Goal: Information Seeking & Learning: Learn about a topic

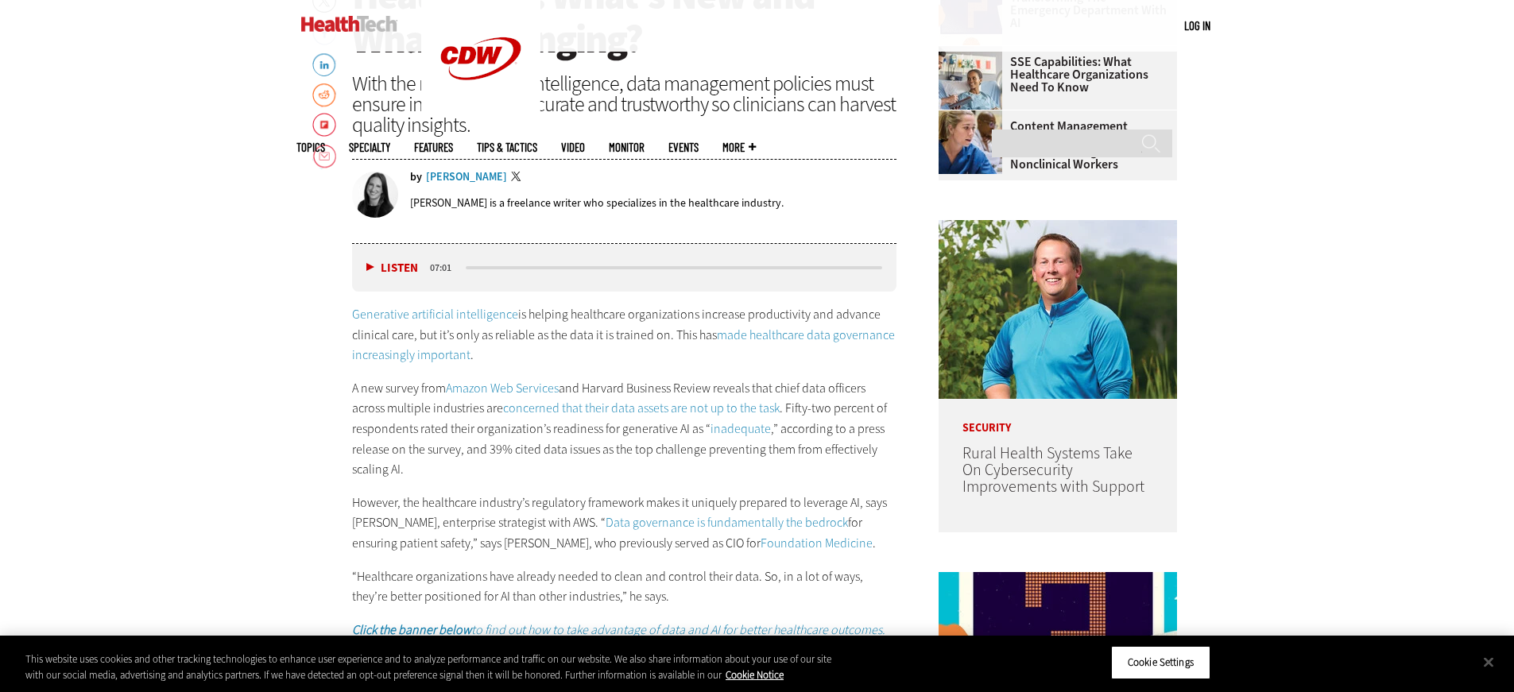
scroll to position [409, 0]
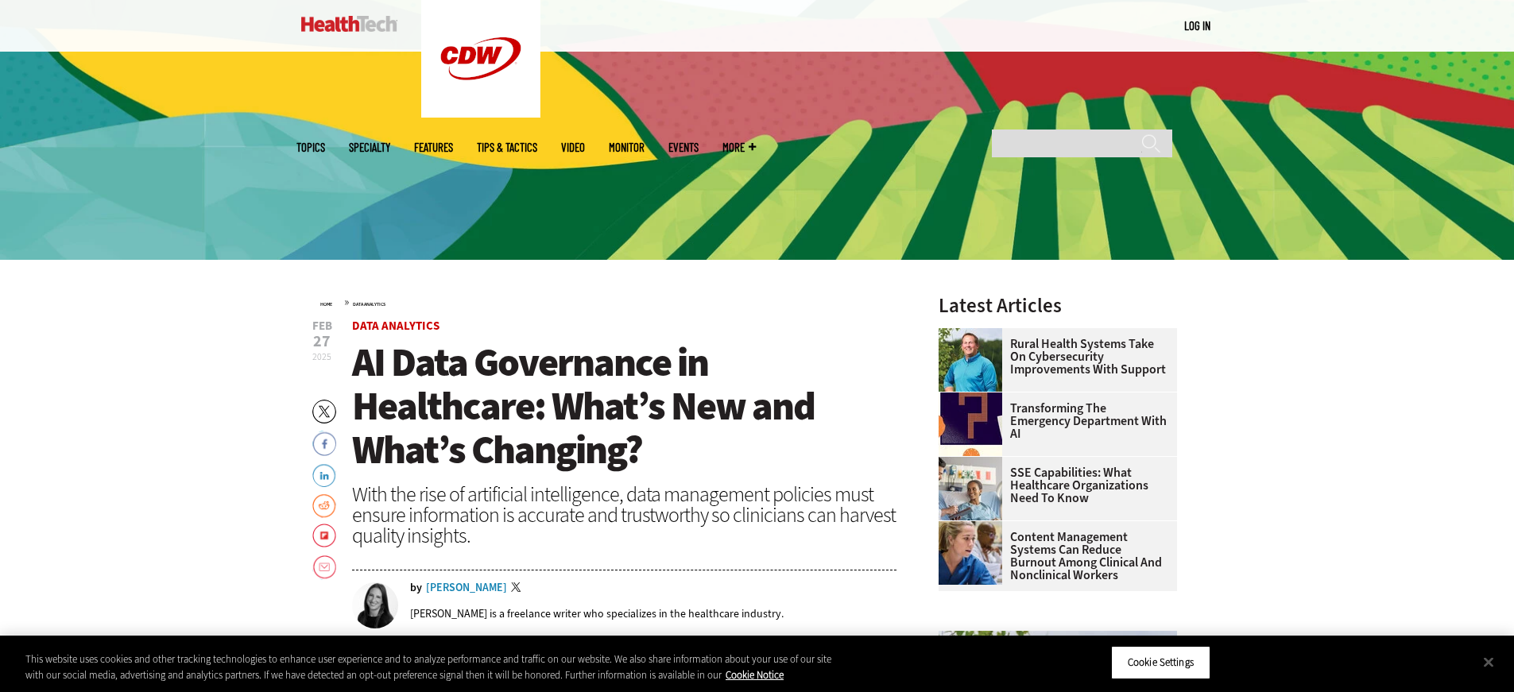
click at [586, 364] on span "AI Data Governance in Healthcare: What’s New and What’s Changing?" at bounding box center [583, 406] width 462 height 140
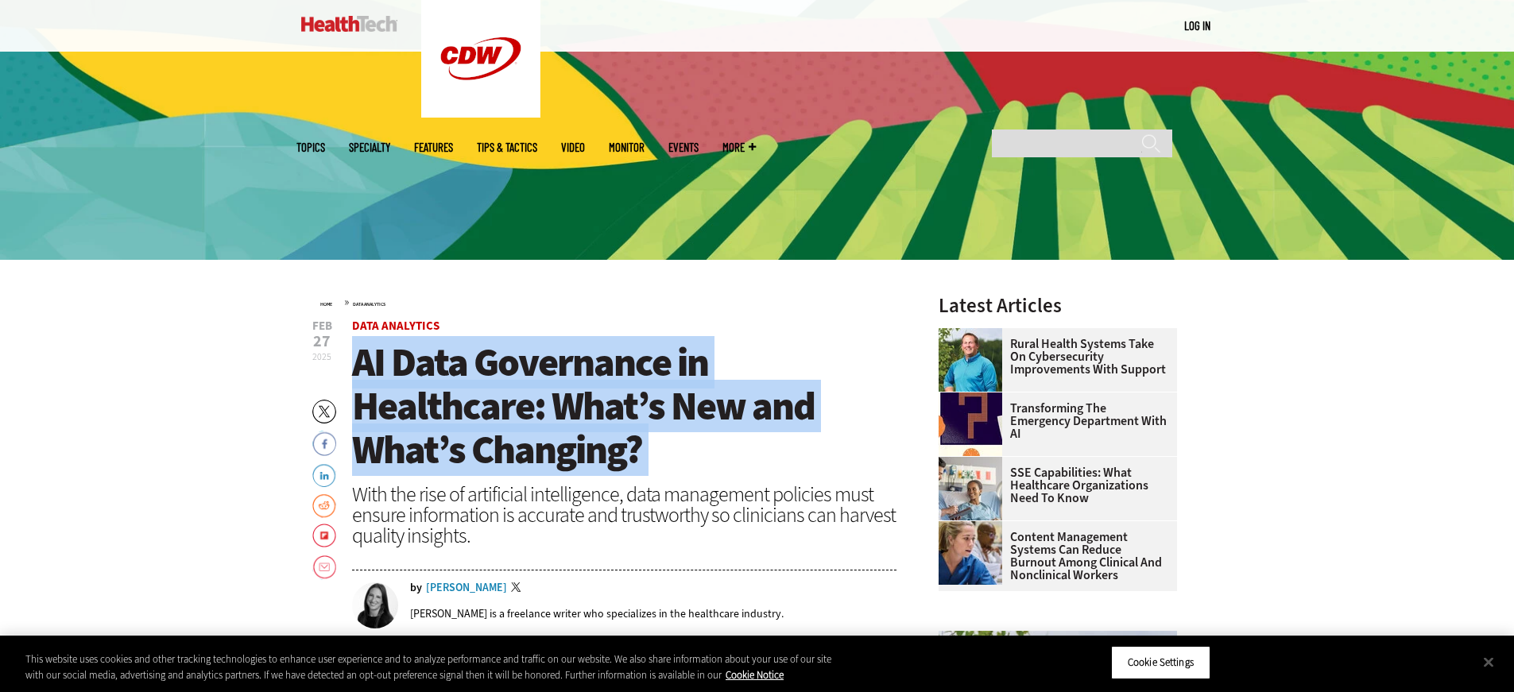
click at [586, 364] on span "AI Data Governance in Healthcare: What’s New and What’s Changing?" at bounding box center [583, 406] width 462 height 140
copy header "AI Data Governance in Healthcare: What’s New and What’s Changing?"
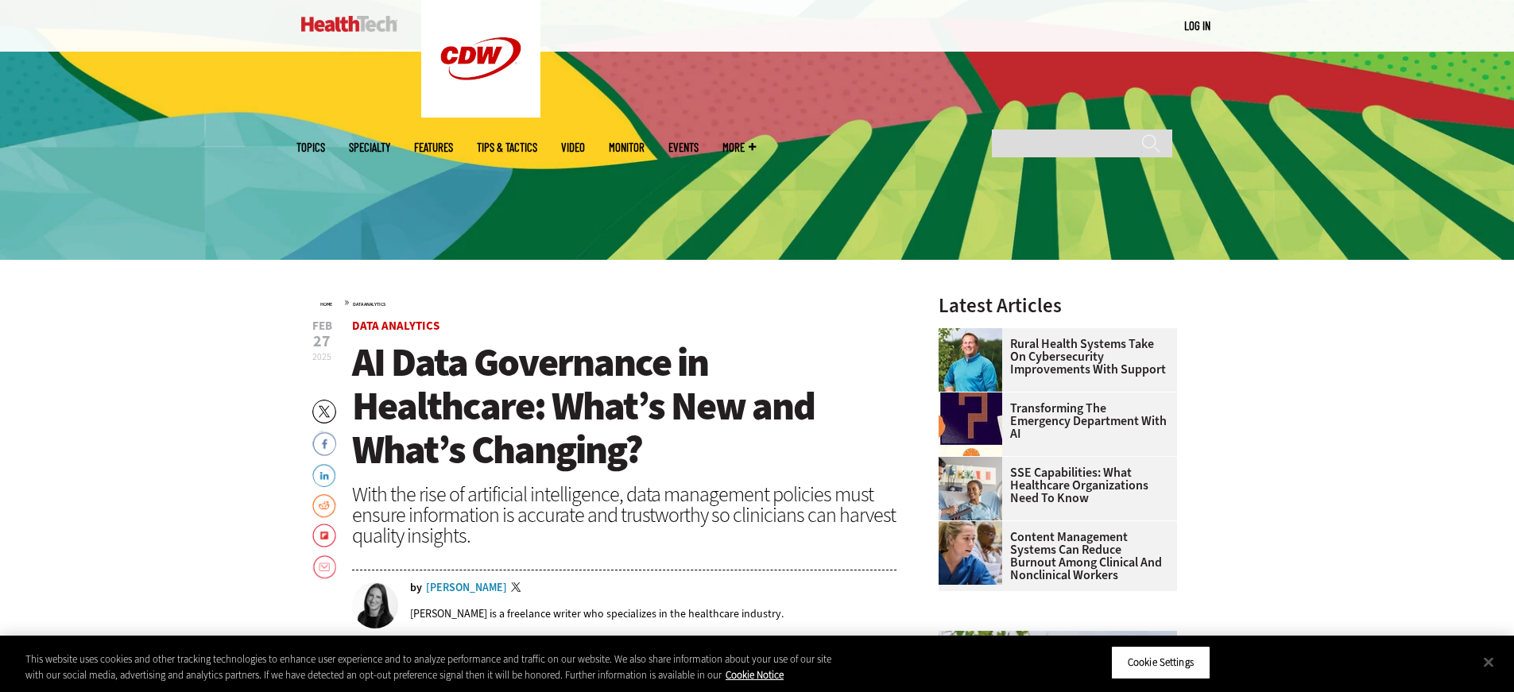
click at [671, 515] on div "With the rise of artificial intelligence, data management policies must ensure …" at bounding box center [624, 515] width 545 height 62
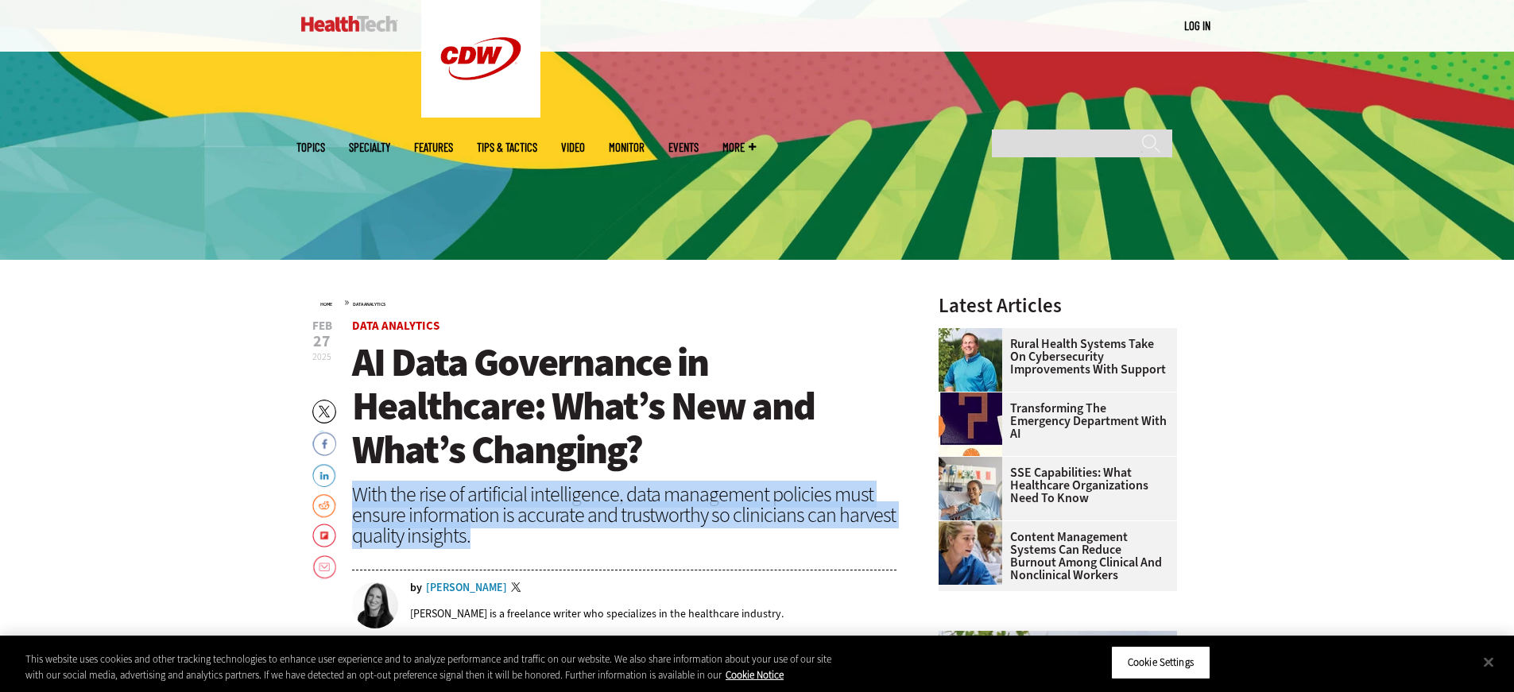
click at [671, 515] on div "With the rise of artificial intelligence, data management policies must ensure …" at bounding box center [624, 515] width 545 height 62
copy header "With the rise of artificial intelligence, data management policies must ensure …"
click at [671, 525] on div "With the rise of artificial intelligence, data management policies must ensure …" at bounding box center [624, 515] width 545 height 62
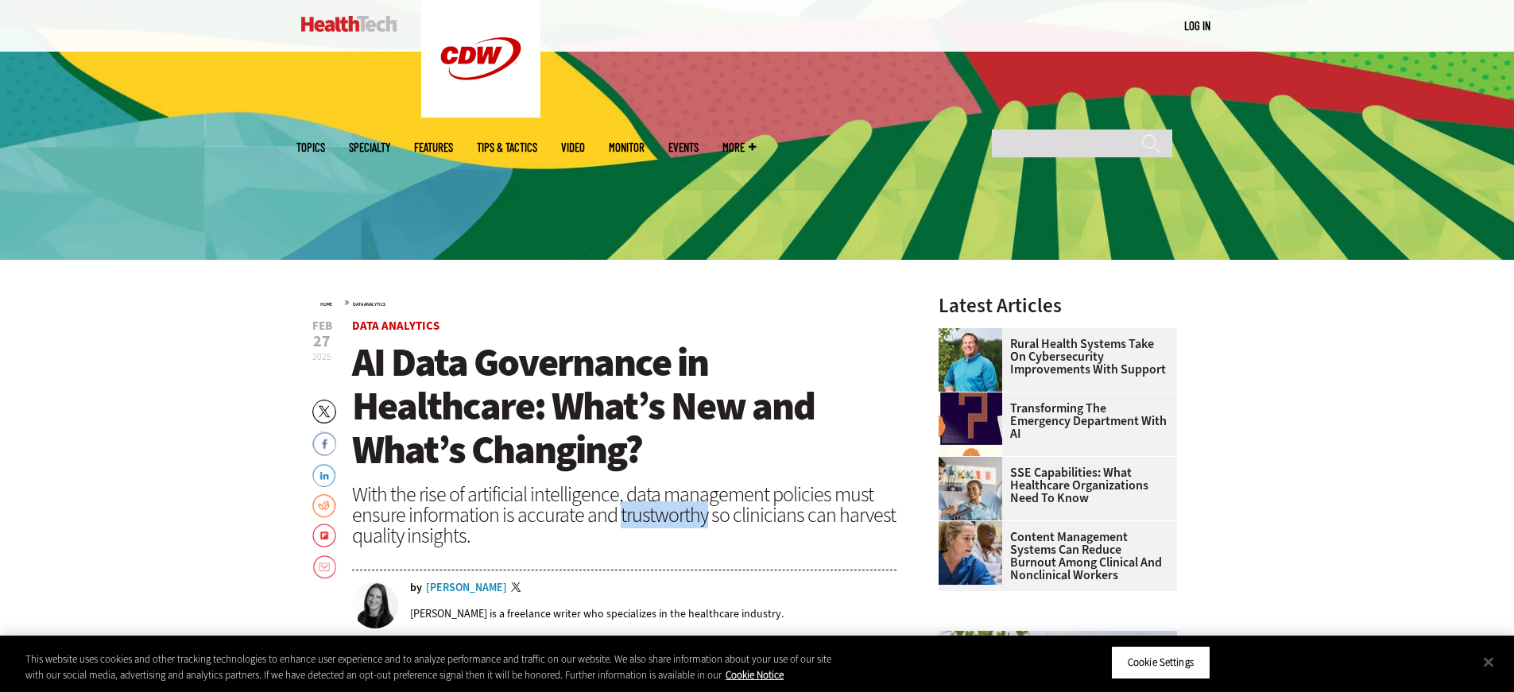
click at [671, 524] on div "With the rise of artificial intelligence, data management policies must ensure …" at bounding box center [624, 515] width 545 height 62
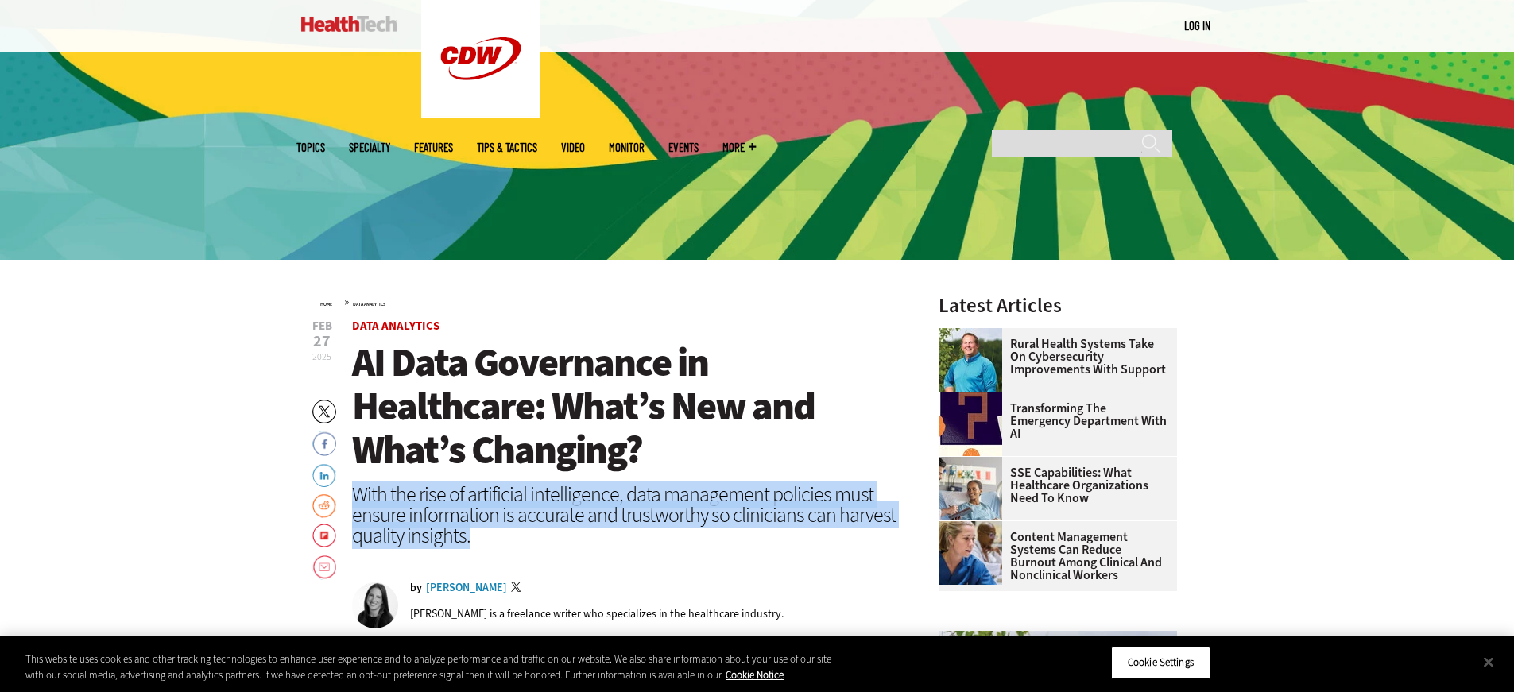
click at [671, 524] on div "With the rise of artificial intelligence, data management policies must ensure …" at bounding box center [624, 515] width 545 height 62
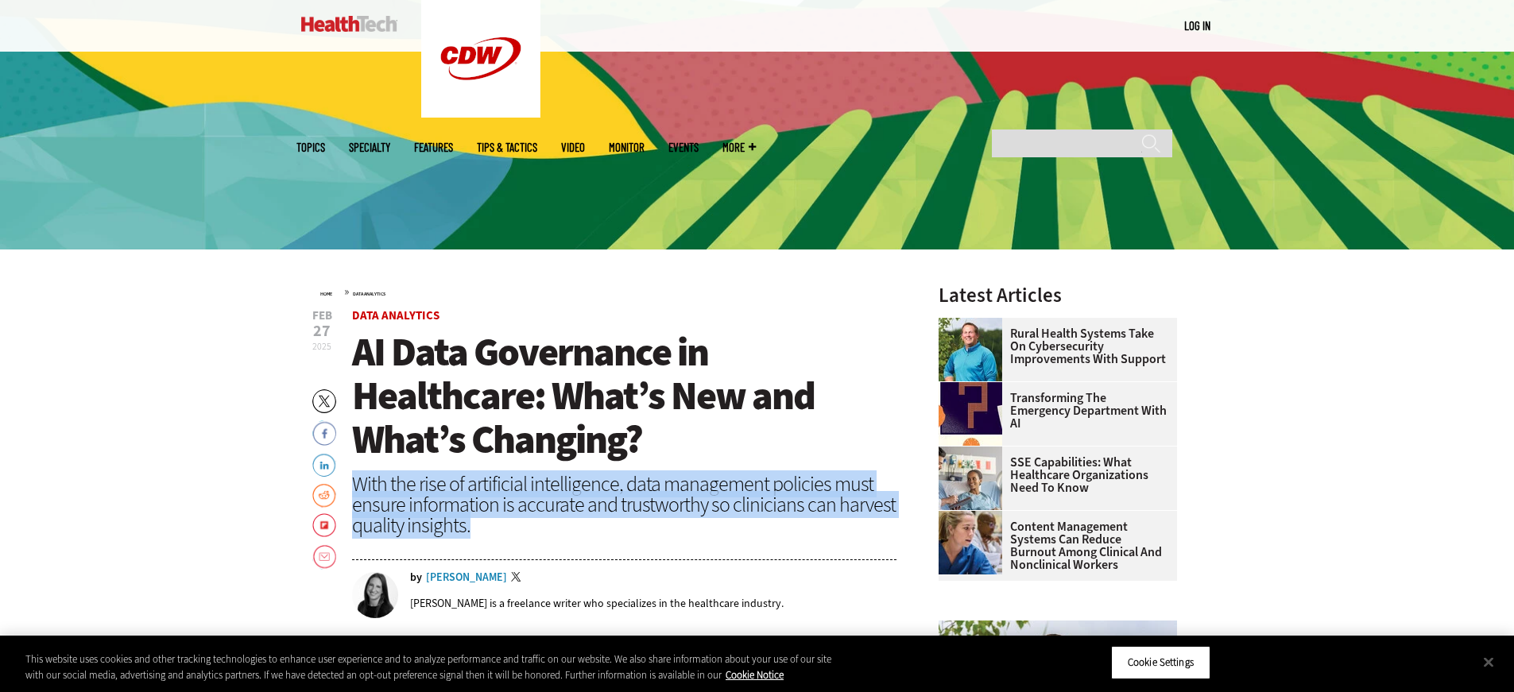
scroll to position [420, 0]
click at [685, 479] on div "With the rise of artificial intelligence, data management policies must ensure …" at bounding box center [624, 504] width 545 height 62
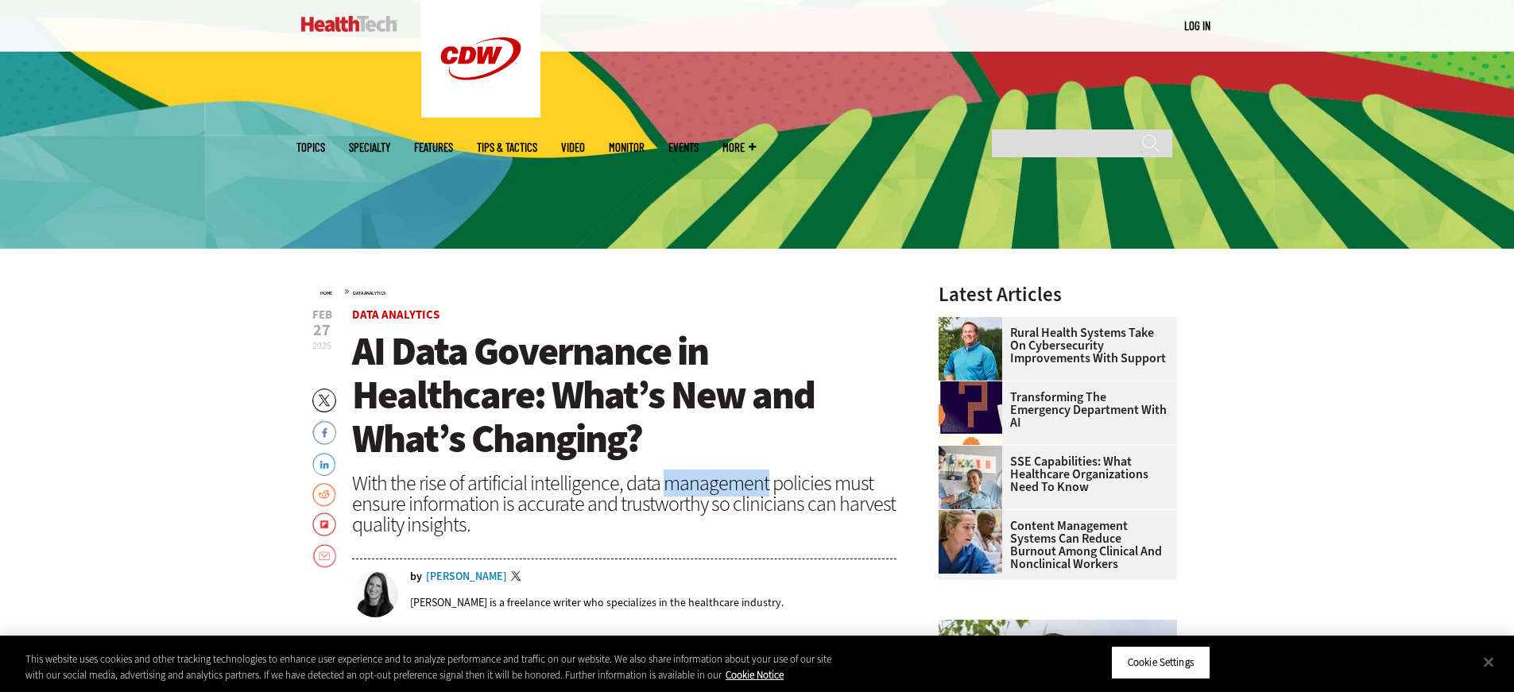
click at [686, 479] on div "With the rise of artificial intelligence, data management policies must ensure …" at bounding box center [624, 504] width 545 height 62
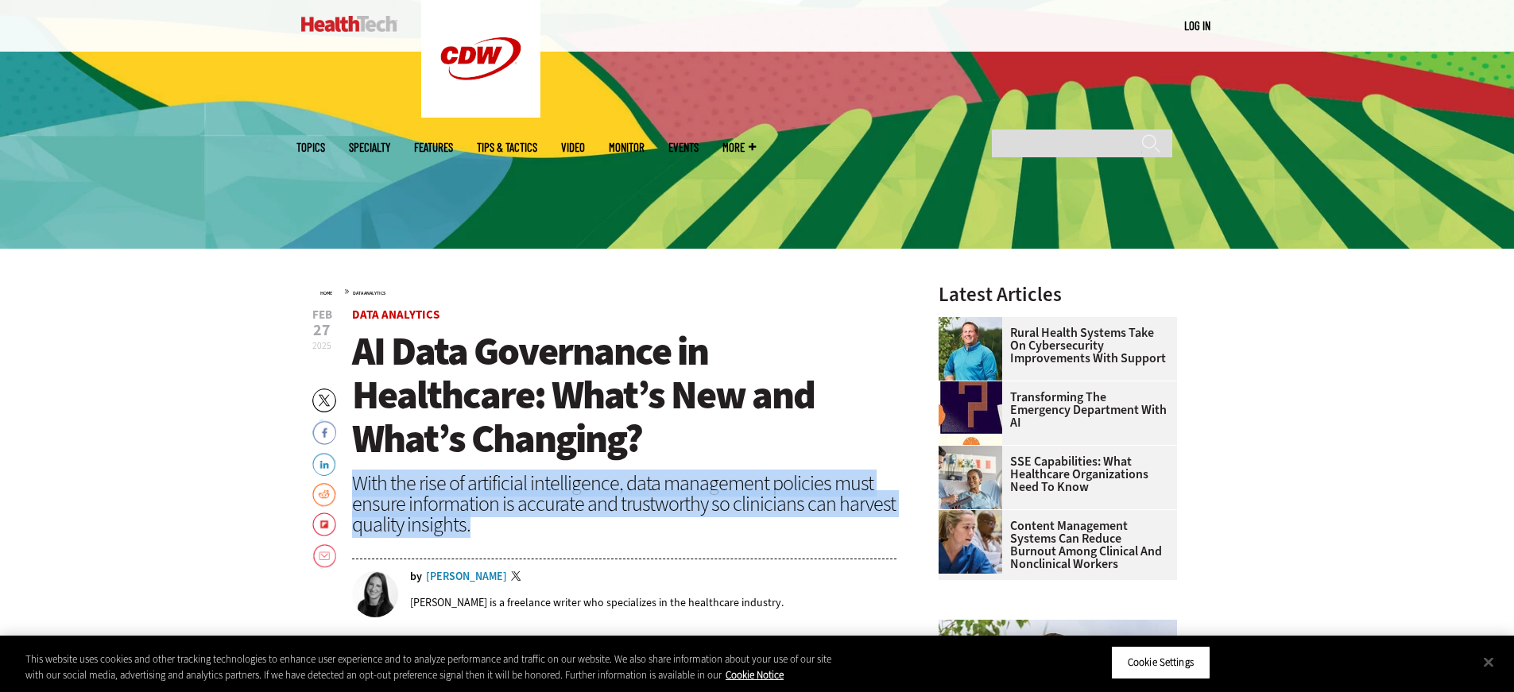
click at [686, 479] on div "With the rise of artificial intelligence, data management policies must ensure …" at bounding box center [624, 504] width 545 height 62
click at [511, 468] on header "[DATE] Twitter Facebook LinkedIn Reddit Flipboard Email Data Analytics AI Data …" at bounding box center [624, 476] width 545 height 334
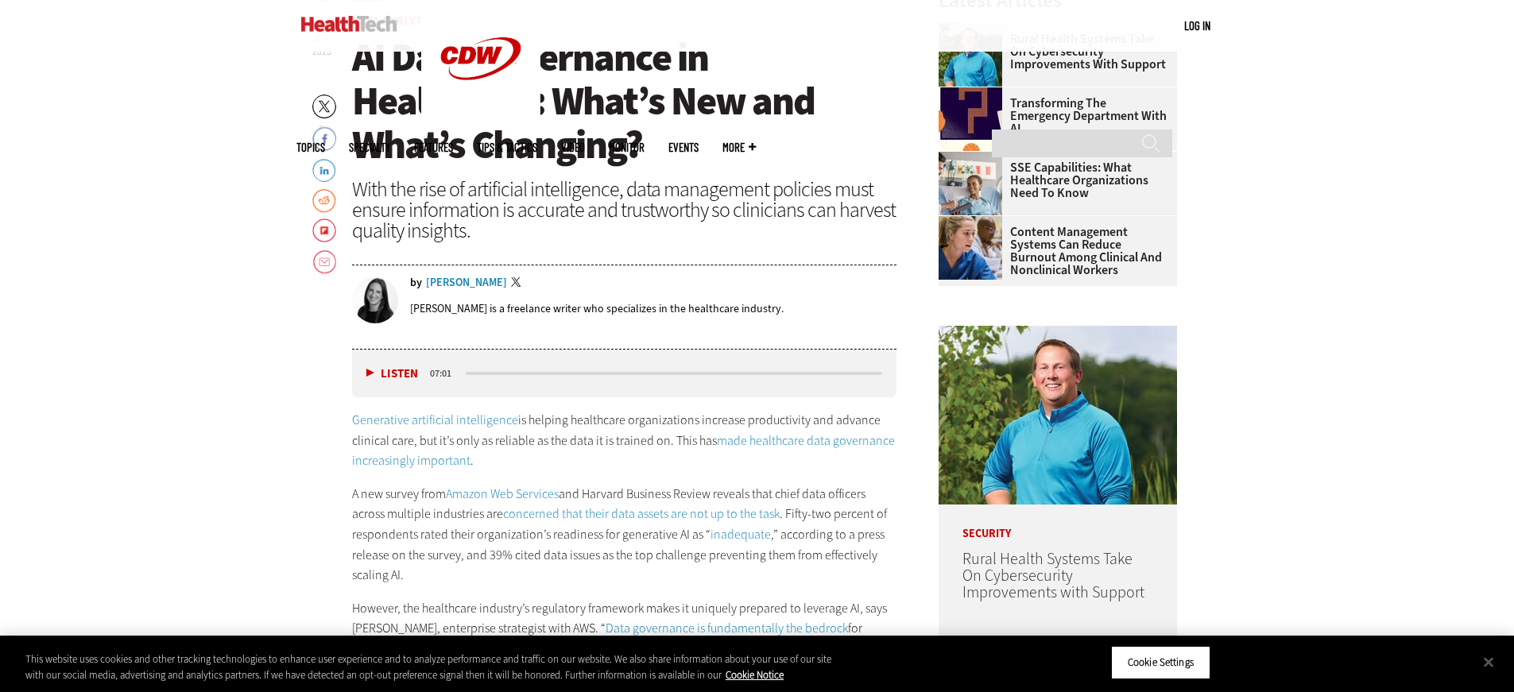
scroll to position [793, 0]
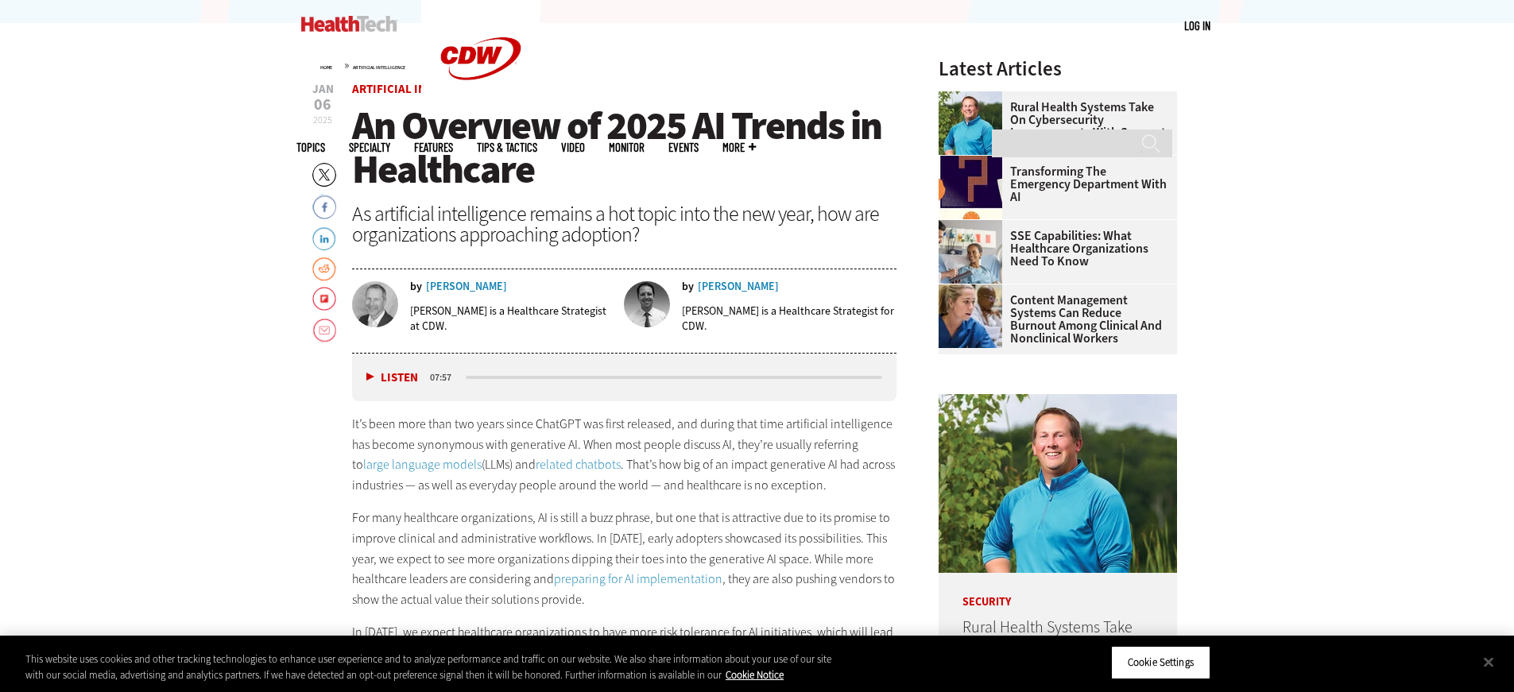
scroll to position [678, 0]
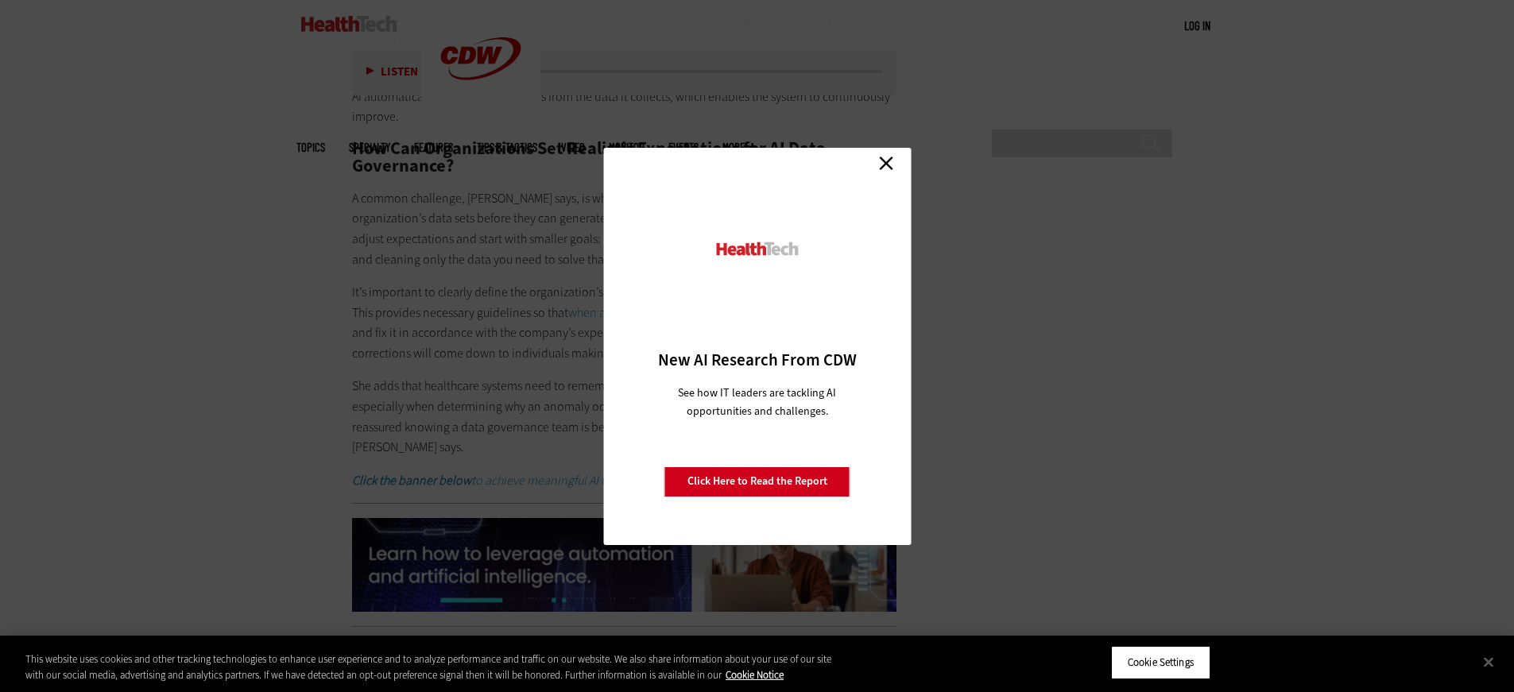
scroll to position [2652, 0]
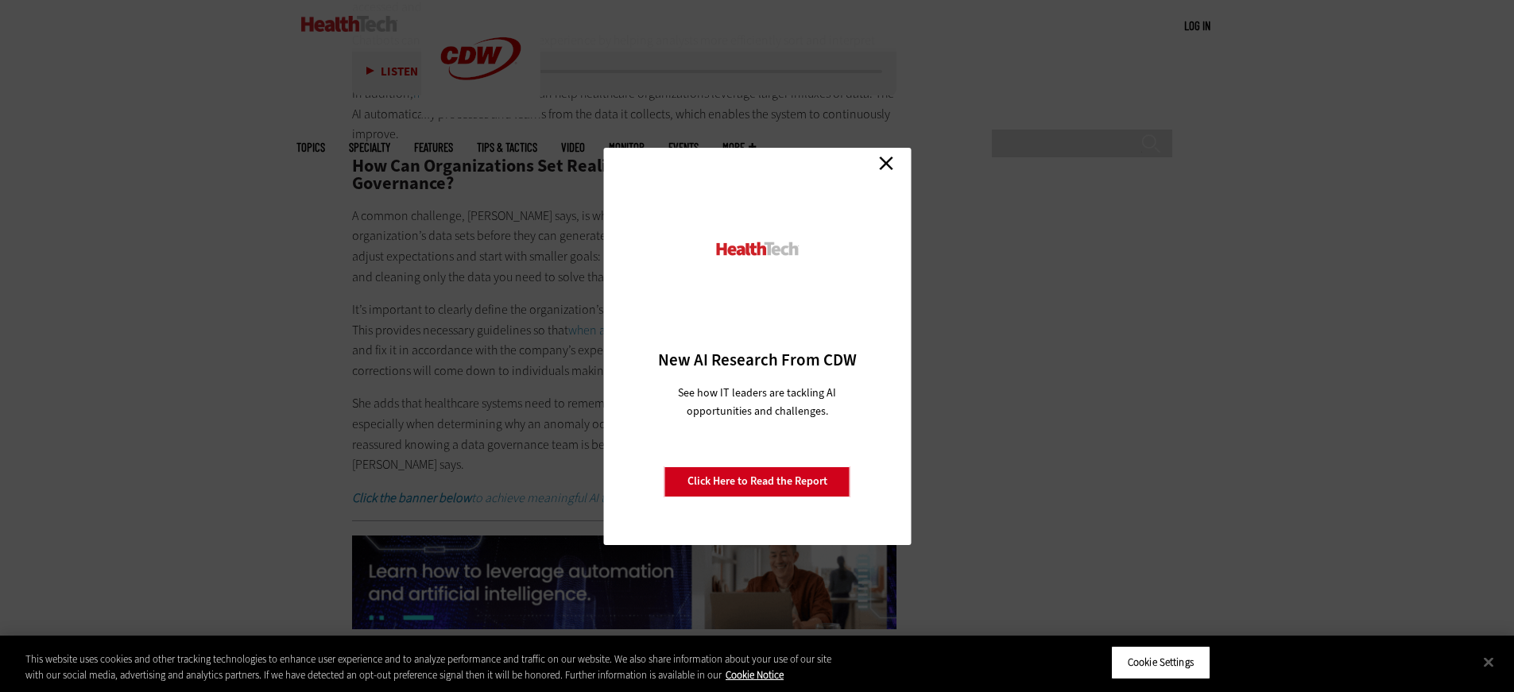
click at [912, 161] on div "Close New AI Research From CDW See how IT leaders are tackling AI opportunities…" at bounding box center [757, 346] width 1514 height 692
click at [901, 164] on div "Close New AI Research From CDW See how IT leaders are tackling AI opportunities…" at bounding box center [756, 346] width 307 height 397
click at [876, 160] on link "Close" at bounding box center [886, 164] width 24 height 24
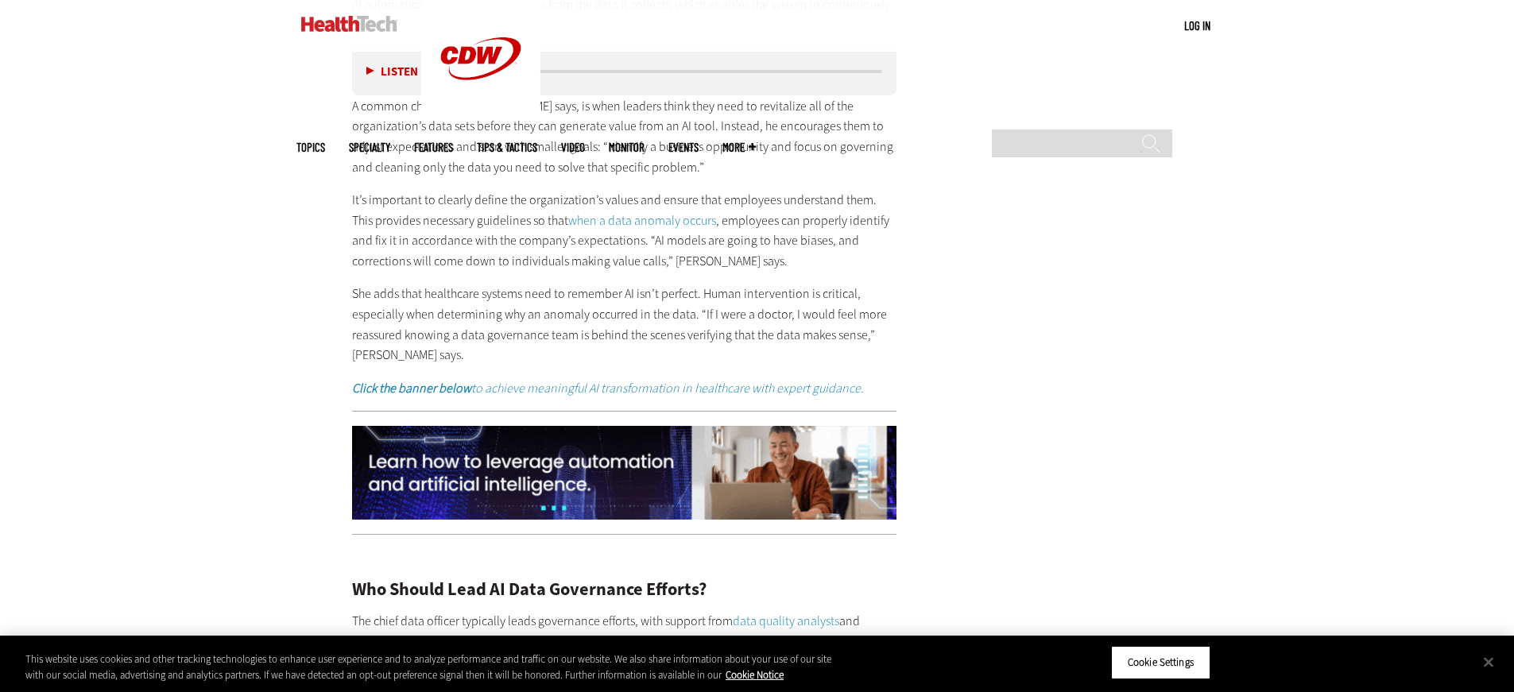
scroll to position [2844, 0]
